Goal: Task Accomplishment & Management: Use online tool/utility

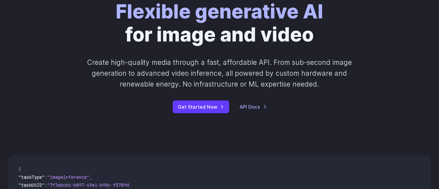
scroll to position [187, 0]
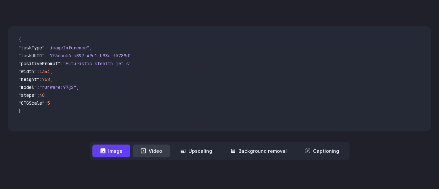
click at [154, 148] on button "Video" at bounding box center [151, 150] width 37 height 13
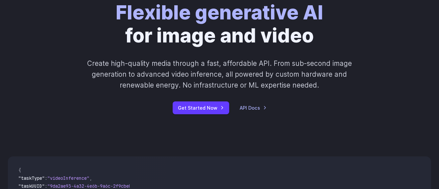
scroll to position [0, 0]
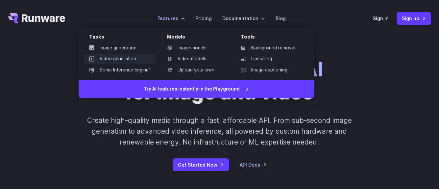
click at [105, 59] on link "Video generation" at bounding box center [120, 59] width 73 height 10
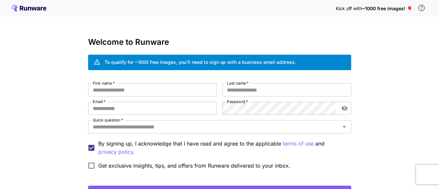
scroll to position [56, 0]
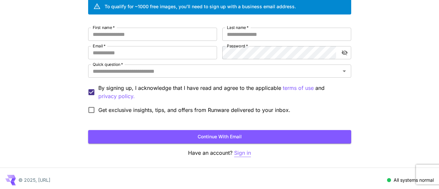
click at [248, 156] on p "Sign in" at bounding box center [242, 153] width 17 height 8
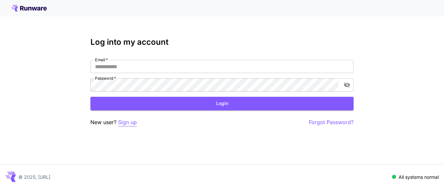
click at [124, 125] on p "Sign up" at bounding box center [127, 122] width 19 height 8
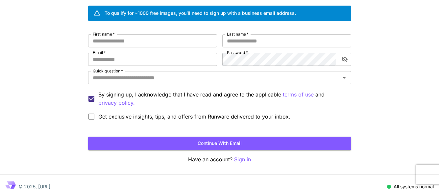
scroll to position [24, 0]
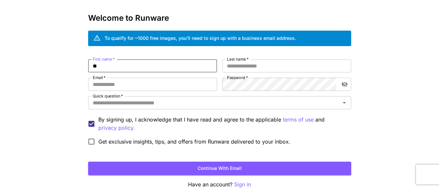
type input "*"
type input "***"
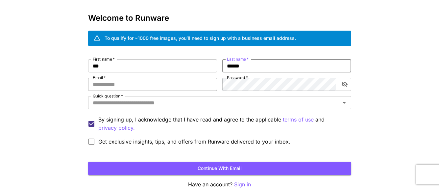
type input "******"
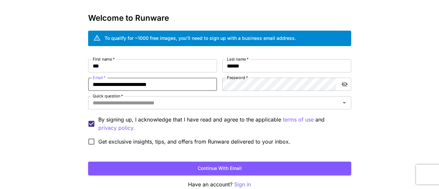
type input "**********"
click at [161, 141] on span "Get exclusive insights, tips, and offers from Runware delivered to your inbox." at bounding box center [194, 141] width 192 height 8
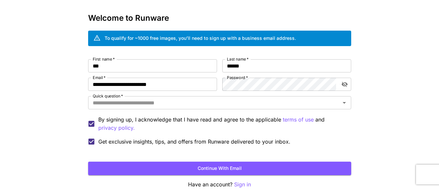
scroll to position [35, 0]
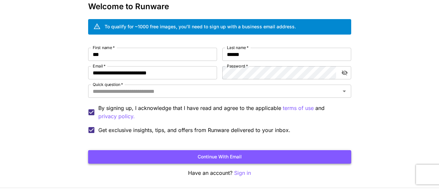
click at [250, 154] on button "Continue with email" at bounding box center [219, 156] width 263 height 13
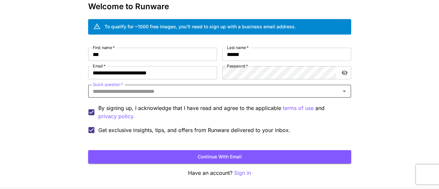
click at [346, 90] on icon "Open" at bounding box center [344, 91] width 8 height 8
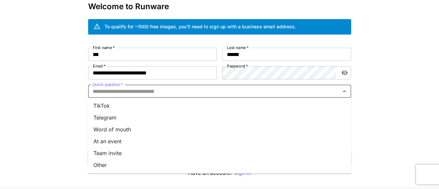
scroll to position [45, 0]
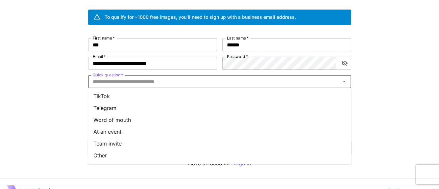
click at [164, 159] on li "Other" at bounding box center [219, 155] width 263 height 12
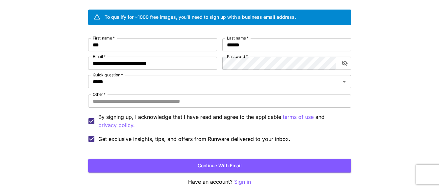
click at [189, 158] on form "**********" at bounding box center [219, 105] width 263 height 134
click at [190, 164] on button "Continue with email" at bounding box center [219, 165] width 263 height 13
click at [205, 157] on form "**********" at bounding box center [219, 105] width 263 height 134
click at [242, 102] on input "Other   *" at bounding box center [219, 100] width 263 height 13
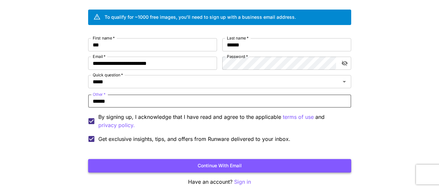
type input "******"
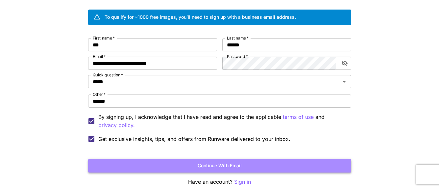
click at [261, 165] on button "Continue with email" at bounding box center [219, 165] width 263 height 13
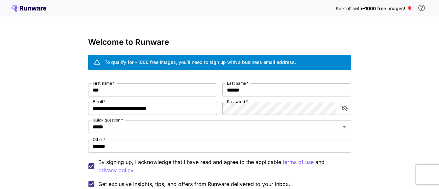
scroll to position [77, 0]
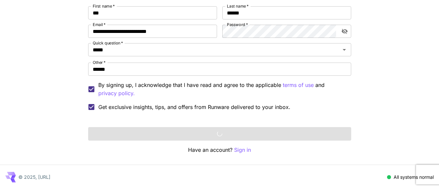
click at [259, 134] on div "Continue with email" at bounding box center [219, 133] width 263 height 13
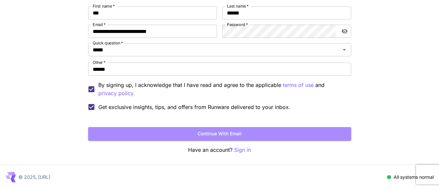
click at [259, 134] on button "Continue with email" at bounding box center [219, 133] width 263 height 13
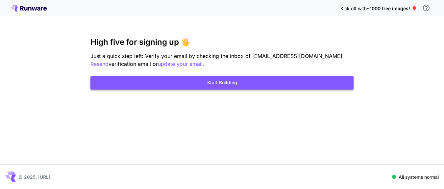
click at [227, 84] on button "Start Building" at bounding box center [221, 82] width 263 height 13
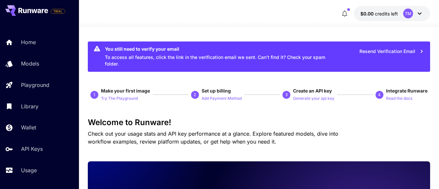
click at [417, 12] on icon at bounding box center [419, 14] width 8 height 8
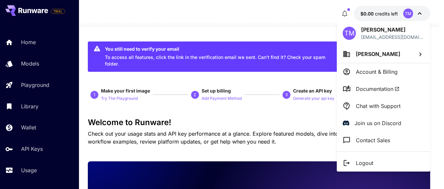
click at [174, 114] on div at bounding box center [222, 94] width 444 height 189
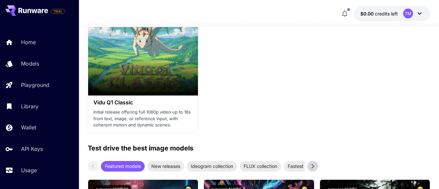
scroll to position [1087, 0]
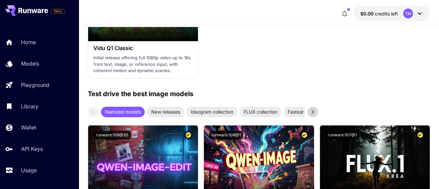
click at [312, 114] on icon at bounding box center [313, 111] width 3 height 5
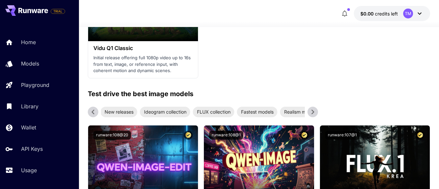
click at [312, 114] on icon at bounding box center [313, 111] width 3 height 5
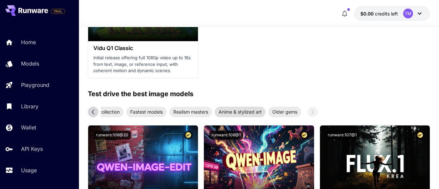
click at [243, 115] on span "Anime & stylized art" at bounding box center [240, 111] width 51 height 7
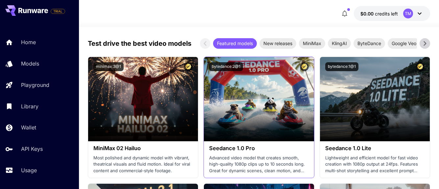
scroll to position [185, 0]
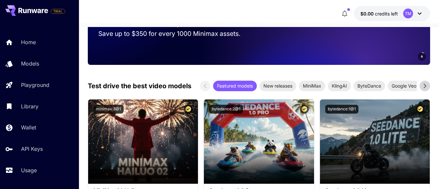
click at [420, 91] on icon at bounding box center [425, 86] width 10 height 10
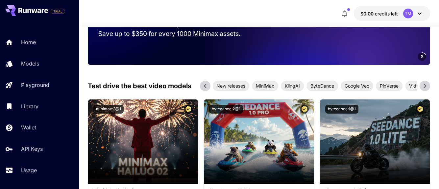
click at [420, 91] on icon at bounding box center [425, 86] width 10 height 10
